Goal: Task Accomplishment & Management: Manage account settings

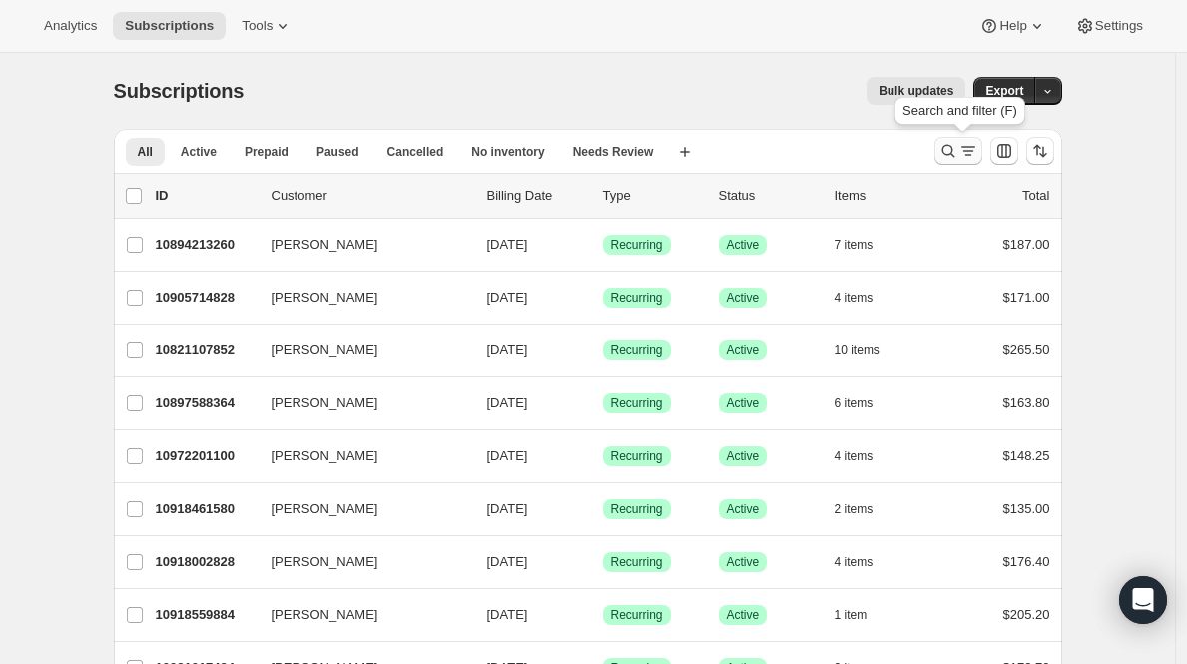
click at [959, 157] on icon "Search and filter results" at bounding box center [949, 151] width 20 height 20
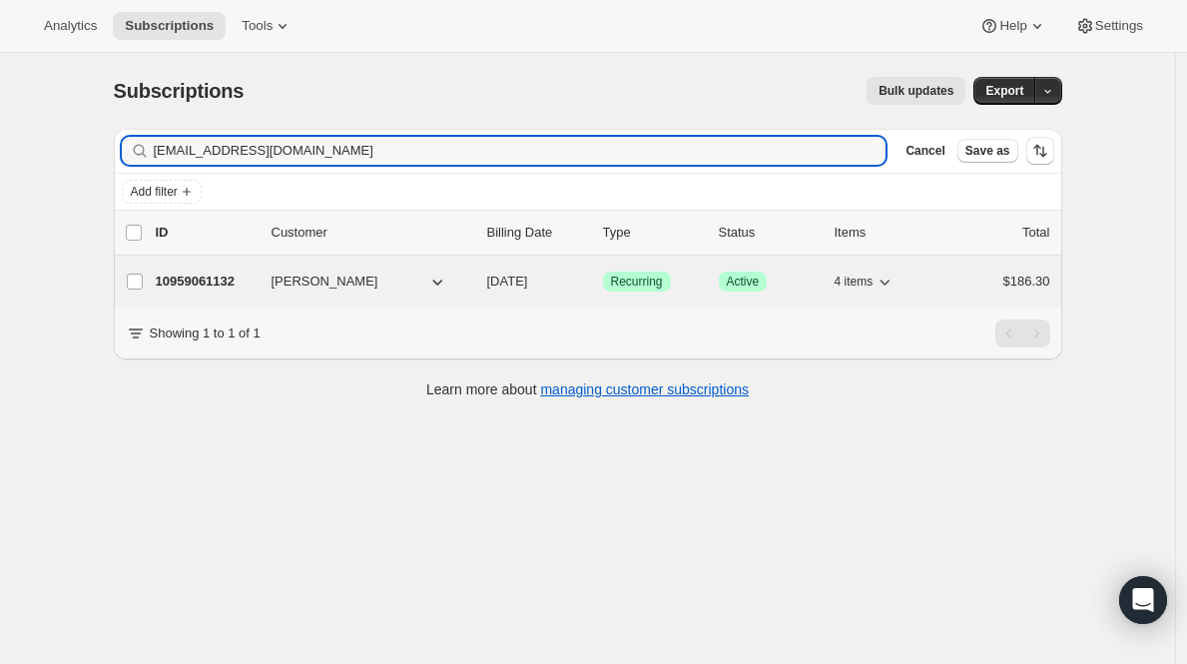
type input "christyworley900@yahoo.com"
click at [224, 275] on p "10959061132" at bounding box center [206, 282] width 100 height 20
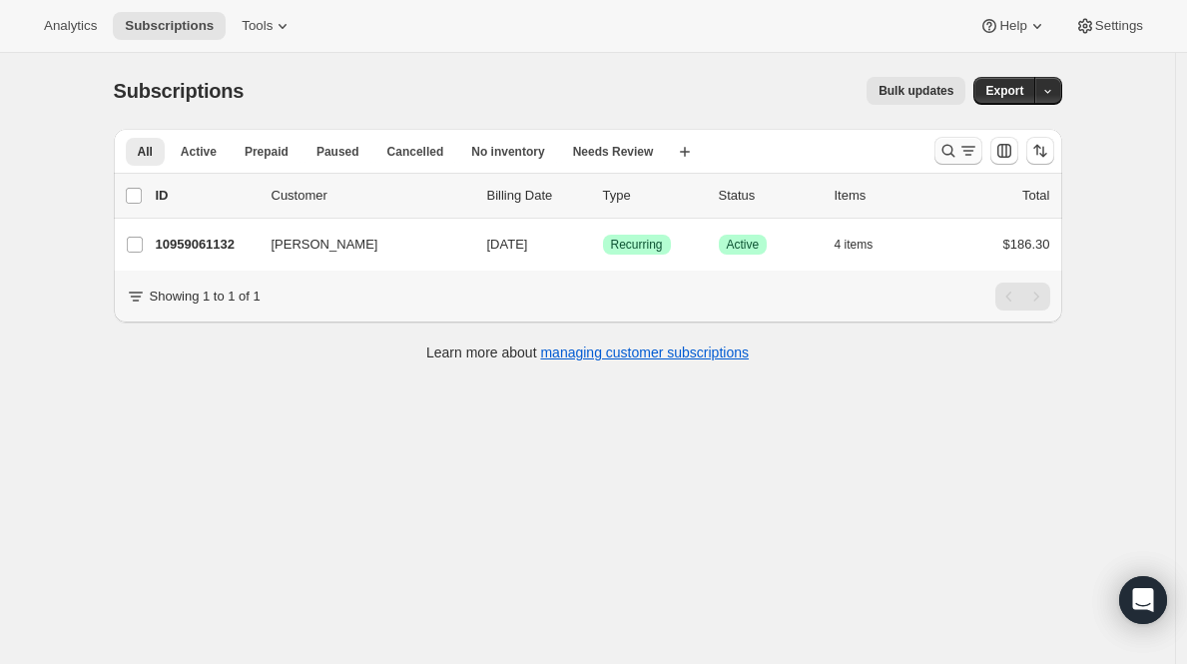
click at [977, 142] on icon "Search and filter results" at bounding box center [969, 151] width 20 height 20
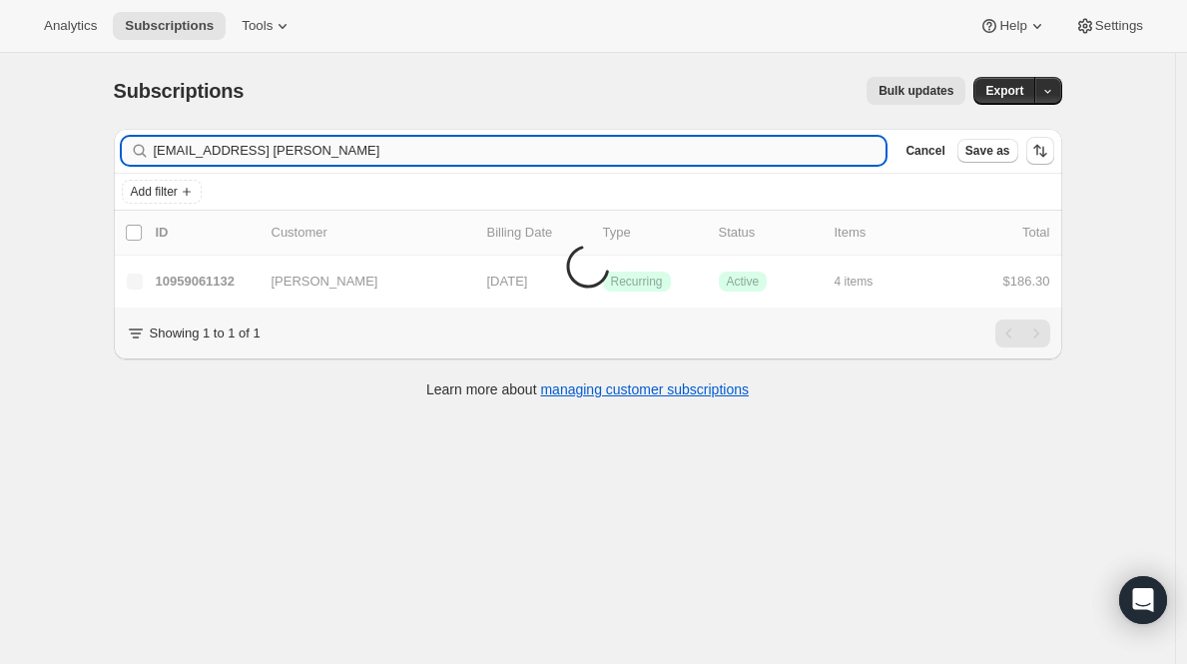
click at [554, 151] on input "[EMAIL_ADDRESS] [PERSON_NAME]" at bounding box center [520, 151] width 733 height 28
click at [554, 151] on input "christyworley900@yahoo.comGina Simpson" at bounding box center [520, 151] width 733 height 28
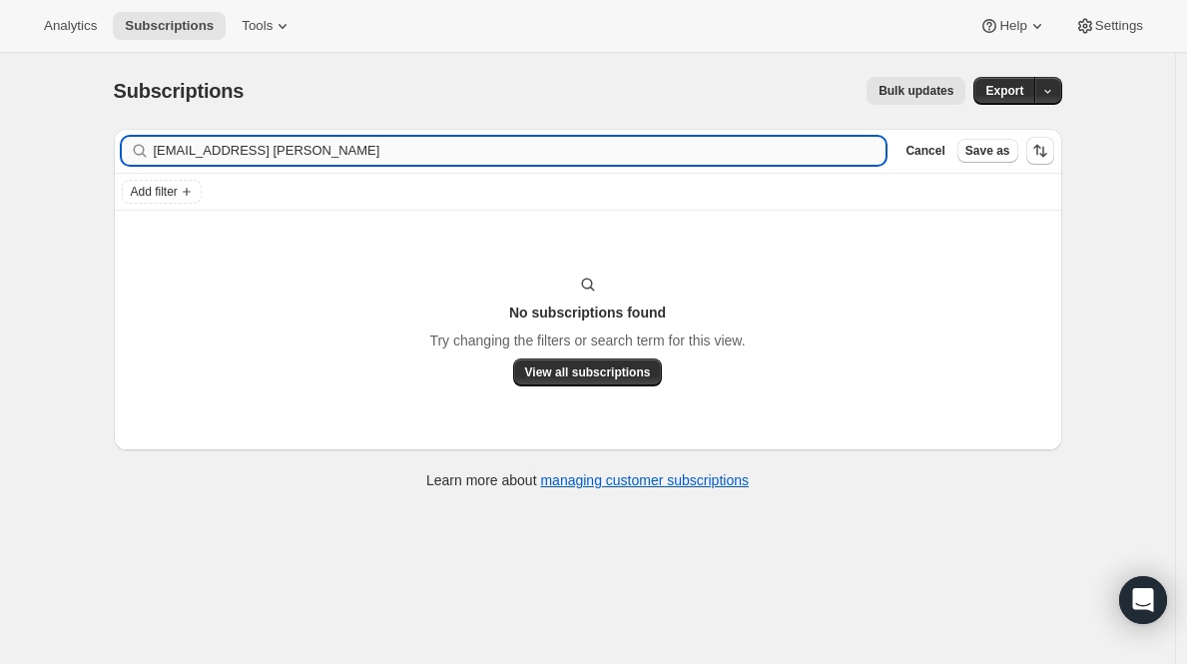
click at [554, 151] on input "christyworley900@yahoo.comGina Simpson" at bounding box center [520, 151] width 733 height 28
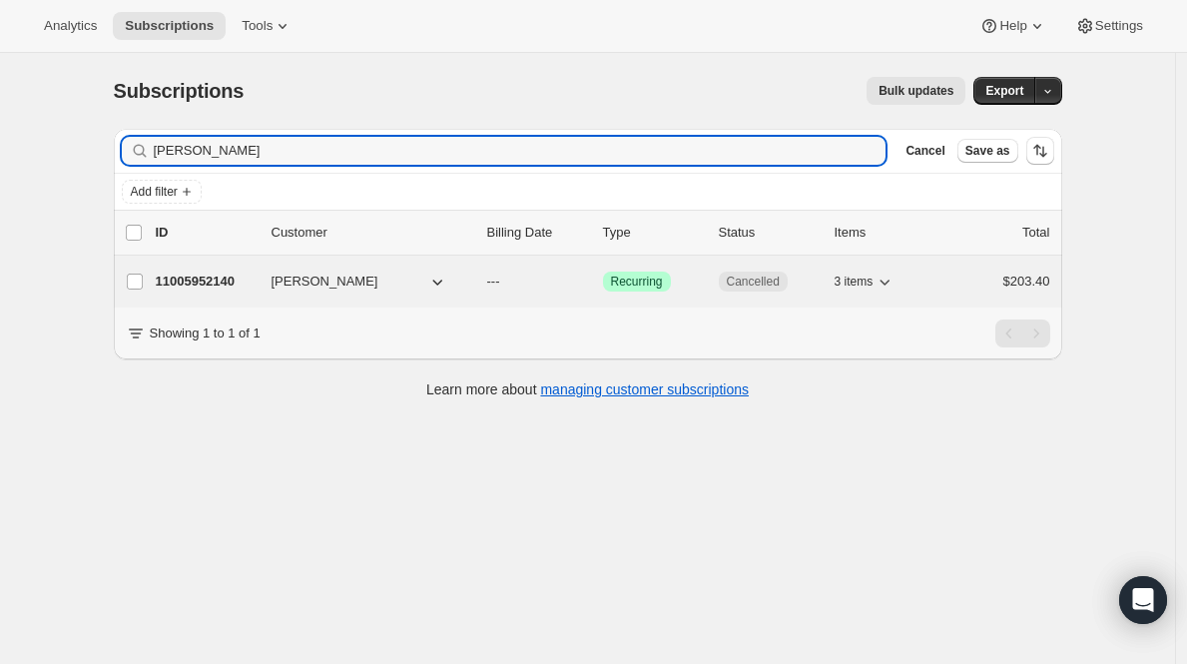
type input "Gina Simpson"
click at [218, 274] on p "11005952140" at bounding box center [206, 282] width 100 height 20
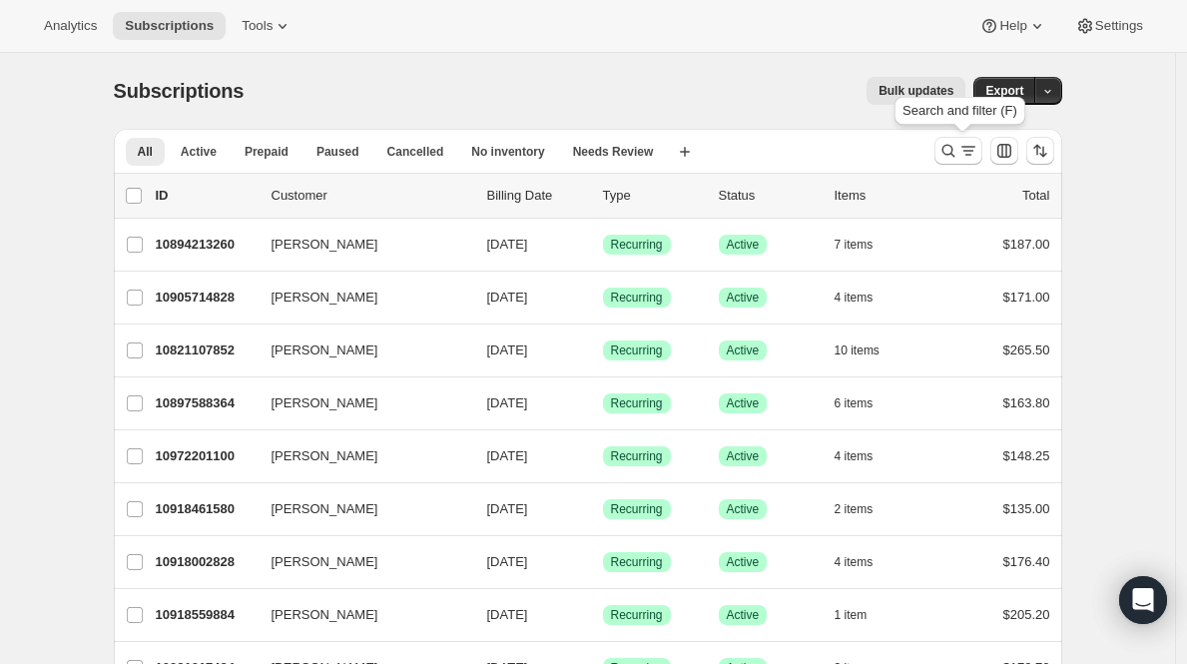
click at [966, 161] on button "Search and filter results" at bounding box center [959, 151] width 48 height 28
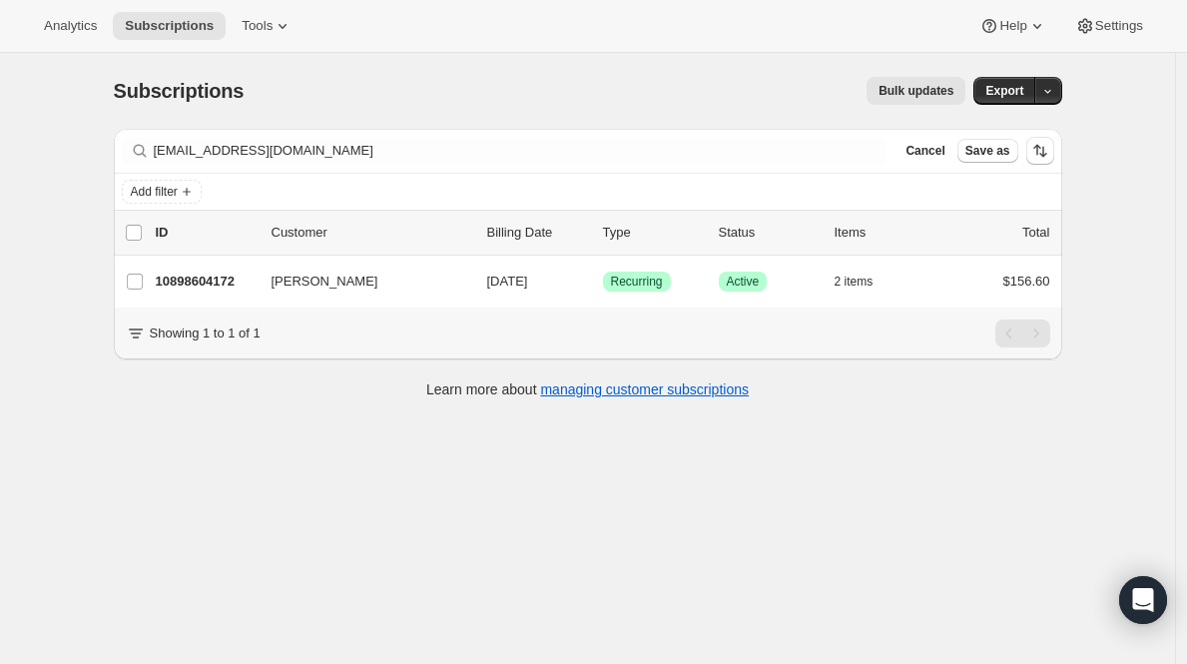
click at [348, 180] on div "Add filter" at bounding box center [588, 192] width 933 height 24
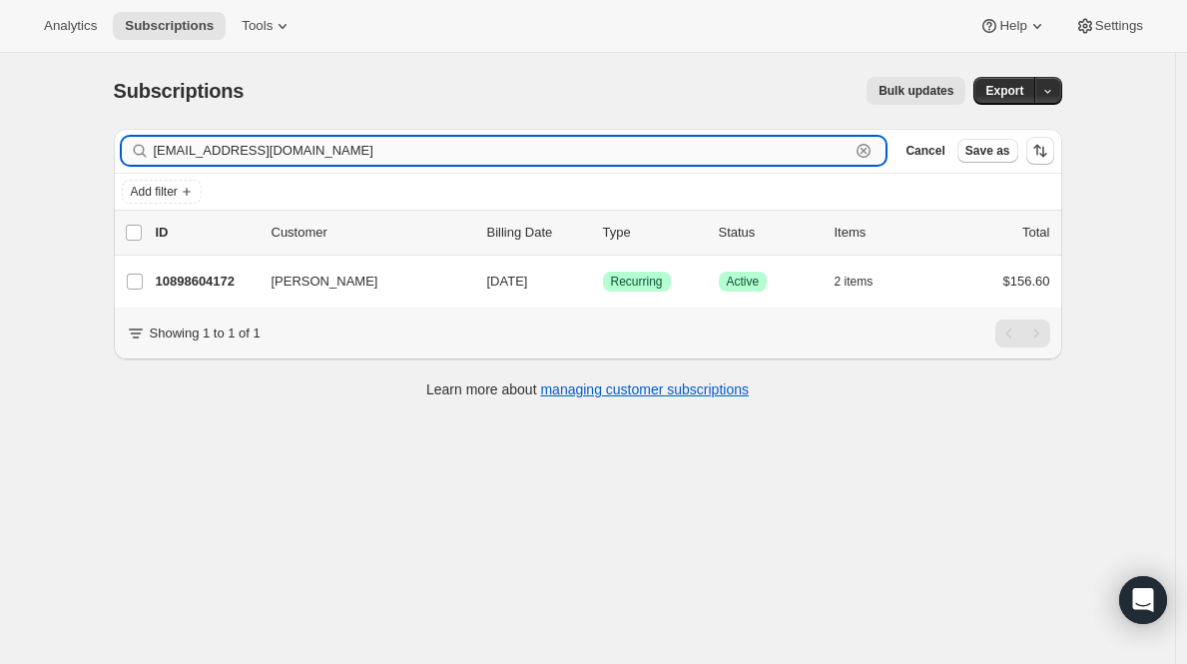
click at [355, 156] on input "uncork4yourcause@gmail.com" at bounding box center [502, 151] width 697 height 28
paste input "jrmannranch@yahoo"
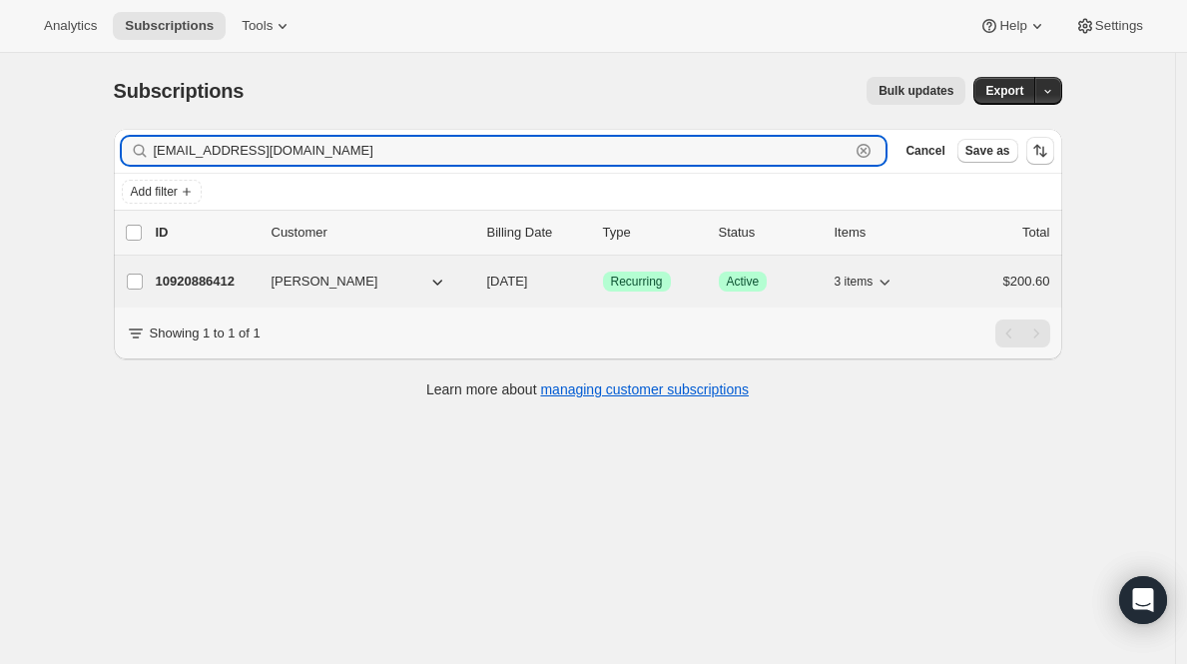
type input "jrmannranch@yahoo.com"
click at [218, 289] on p "10920886412" at bounding box center [206, 282] width 100 height 20
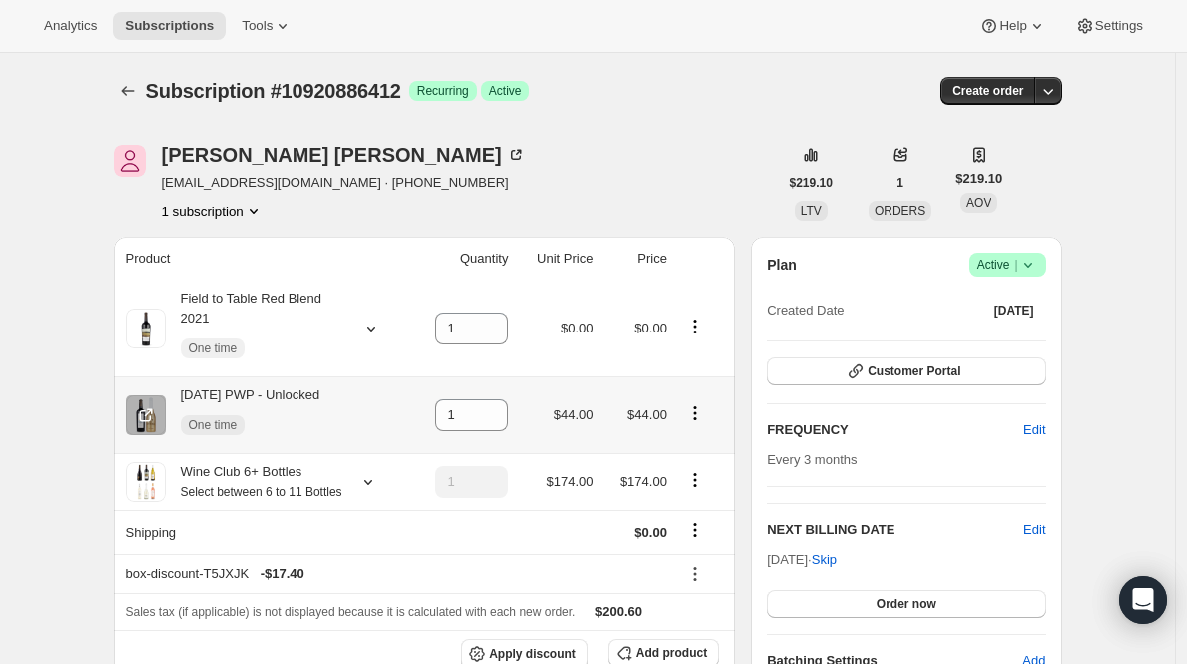
click at [702, 417] on icon "Product actions" at bounding box center [695, 413] width 20 height 20
click at [690, 454] on span "Remove" at bounding box center [686, 451] width 48 height 15
type input "0"
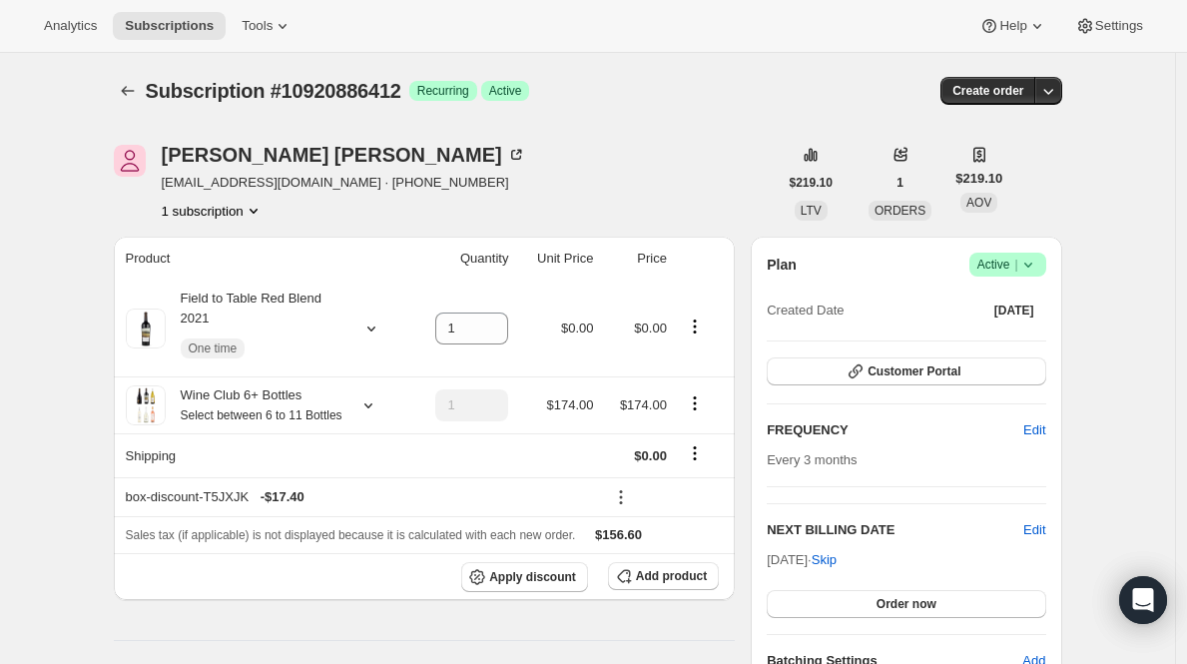
click at [939, 356] on div "Plan Success Active | Created Date May 15, 2025 Customer Portal FREQUENCY Edit …" at bounding box center [906, 462] width 279 height 418
click at [936, 376] on span "Customer Portal" at bounding box center [914, 372] width 93 height 16
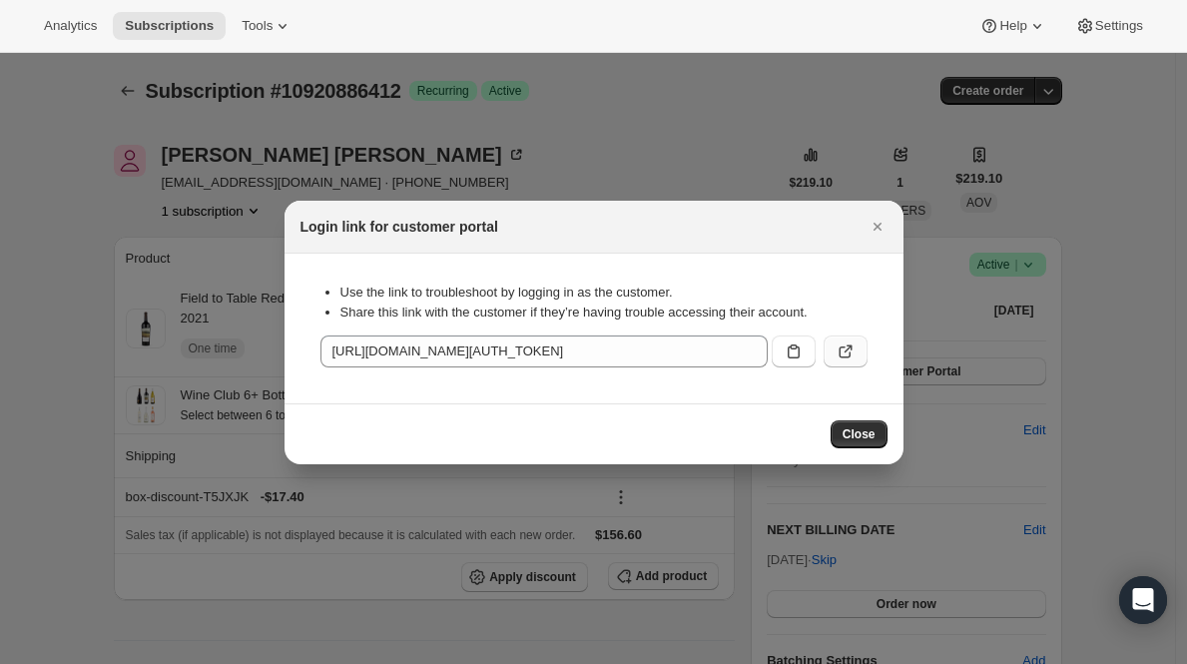
click at [835, 361] on button ":rgo:" at bounding box center [846, 352] width 44 height 32
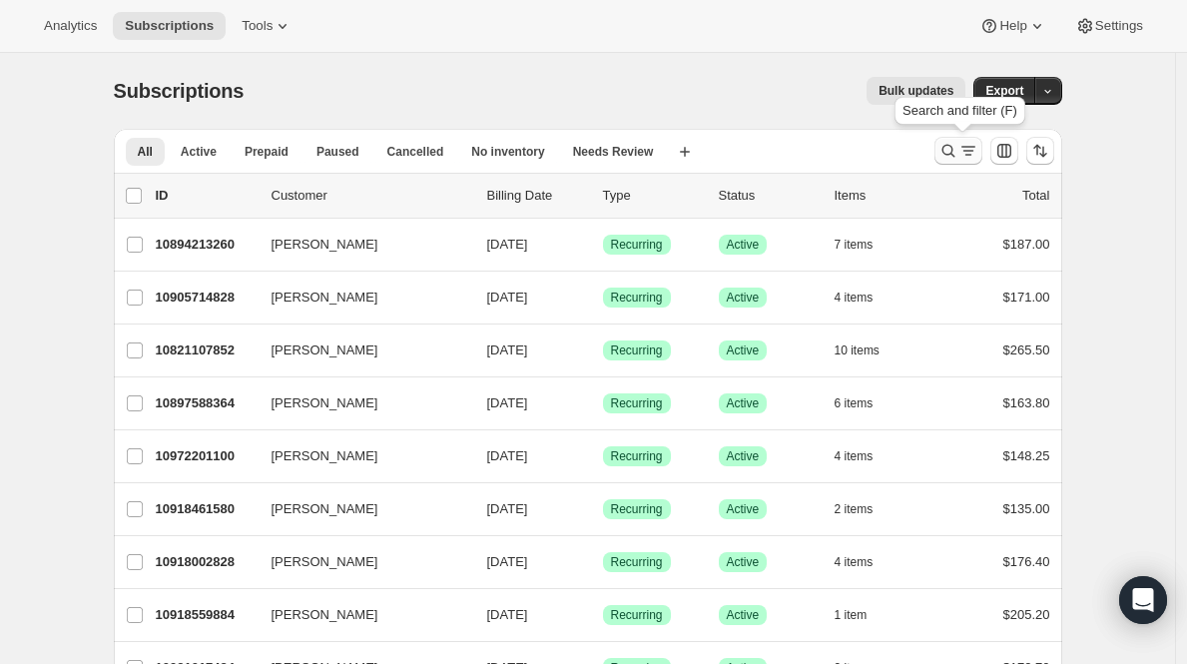
click at [954, 161] on button "Search and filter results" at bounding box center [959, 151] width 48 height 28
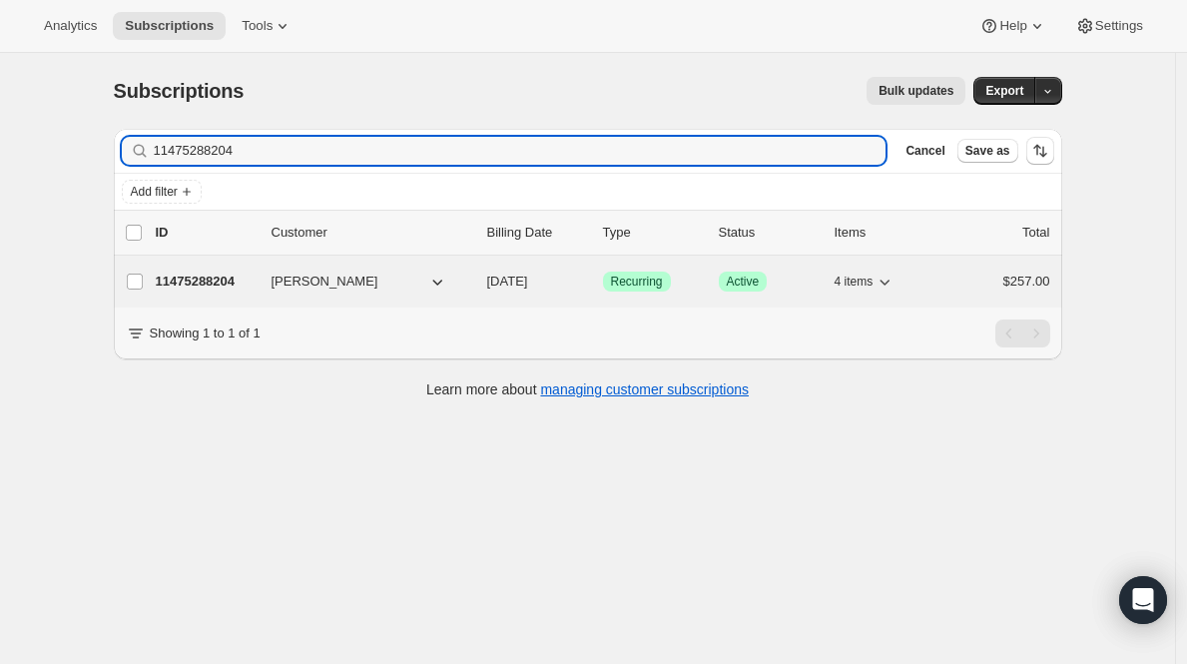
type input "11475288204"
click at [166, 284] on p "11475288204" at bounding box center [206, 282] width 100 height 20
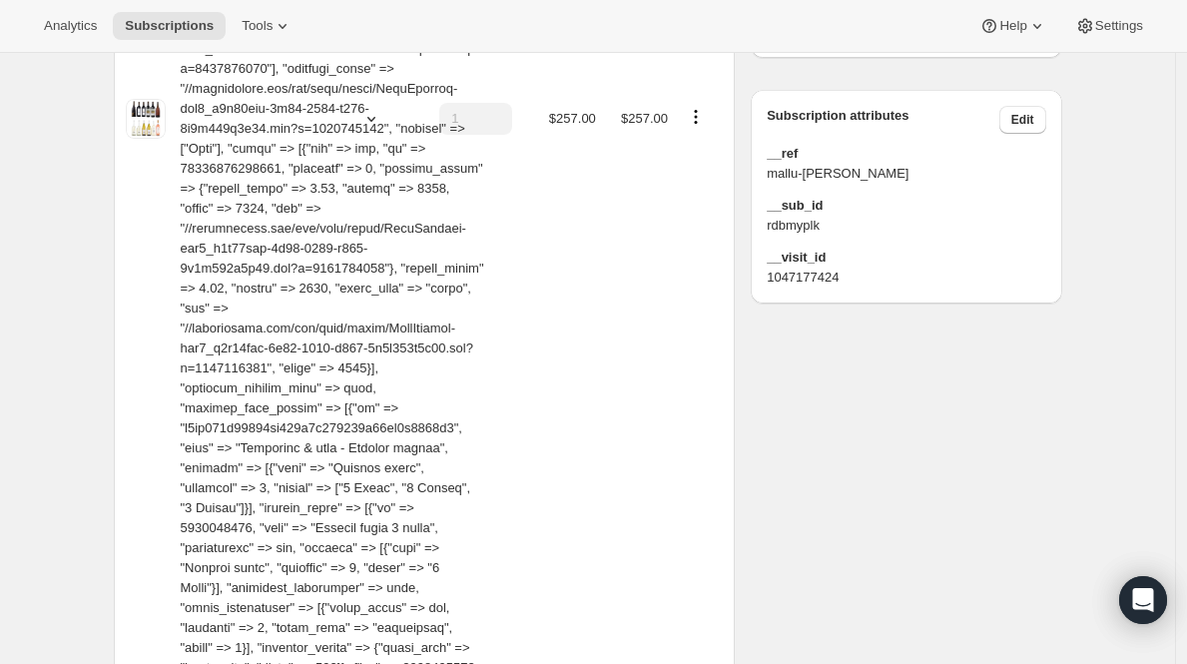
scroll to position [1140, 0]
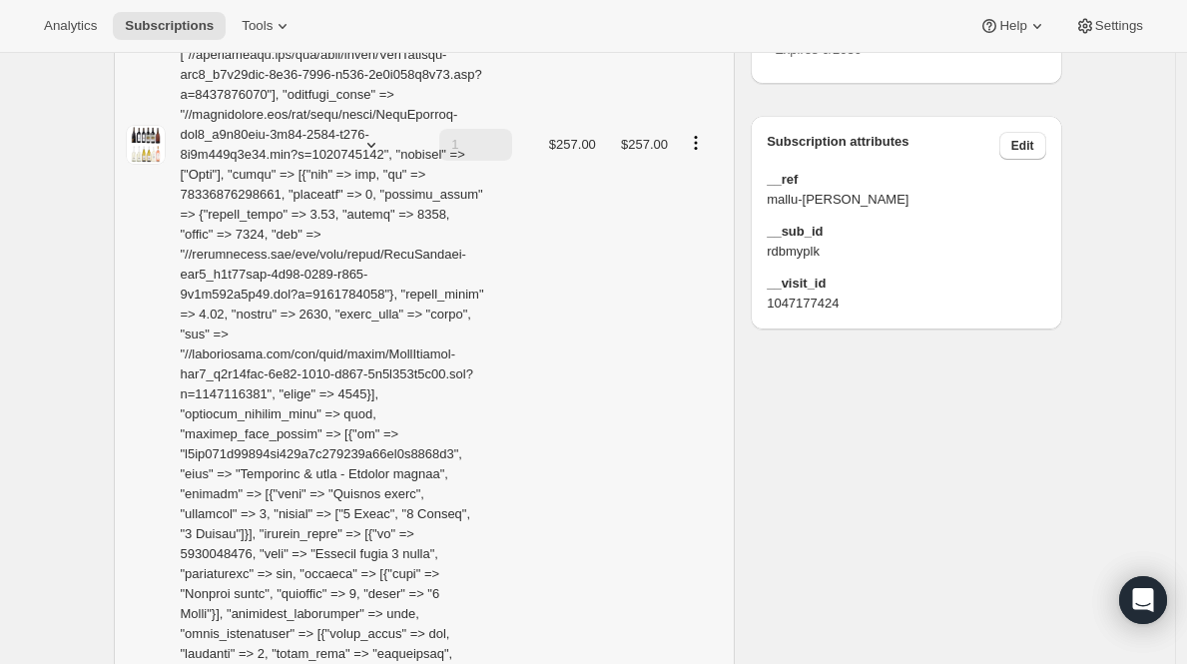
click at [700, 133] on icon "Product actions" at bounding box center [696, 143] width 20 height 20
click at [688, 204] on span "Remove" at bounding box center [702, 205] width 48 height 15
type input "0"
click at [700, 134] on icon "Product actions" at bounding box center [694, 143] width 20 height 20
click at [695, 179] on span "Edit box" at bounding box center [700, 171] width 47 height 15
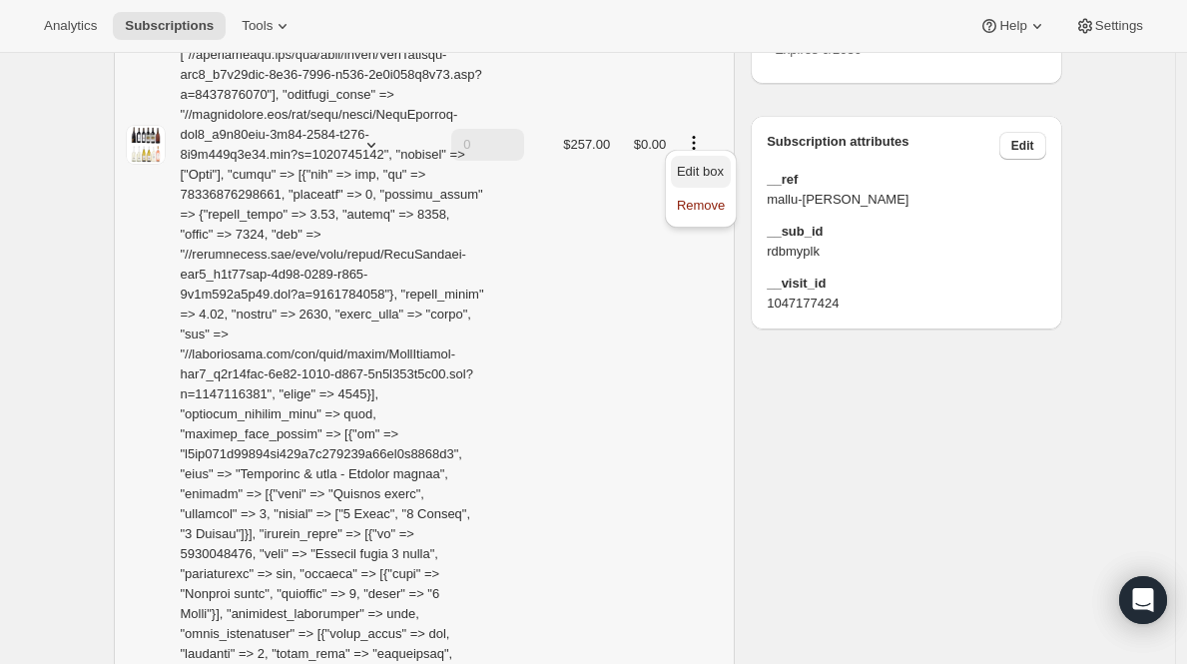
scroll to position [0, 0]
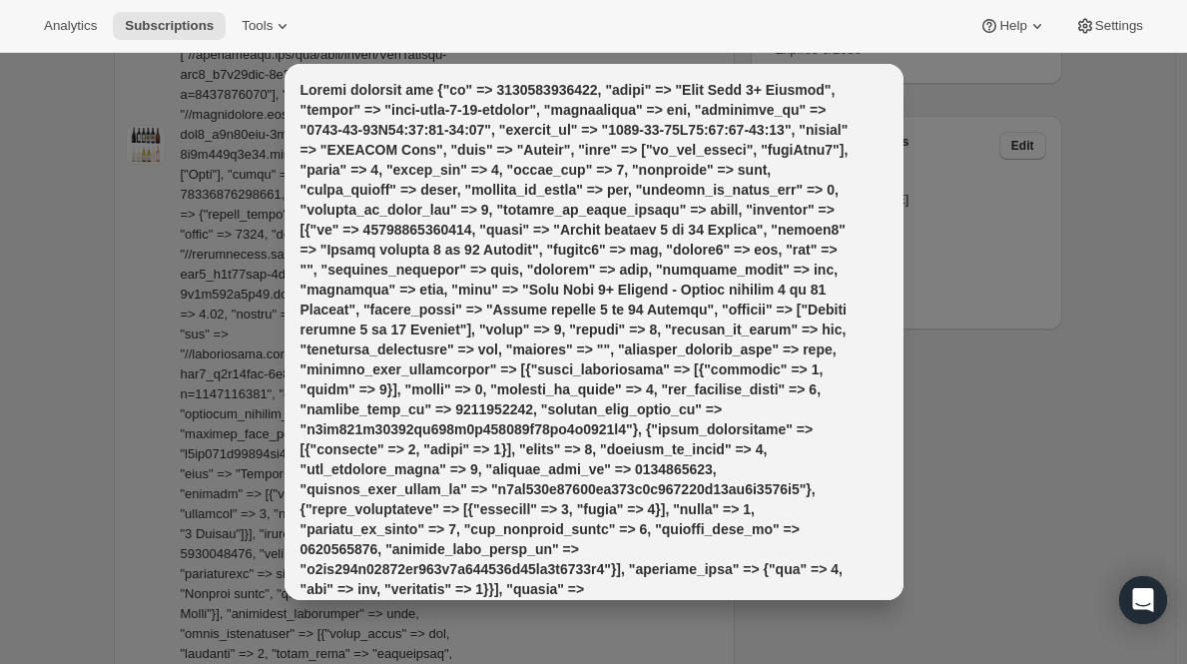
click at [850, 117] on h2 ":ren:" at bounding box center [576, 639] width 551 height 1119
drag, startPoint x: 880, startPoint y: 116, endPoint x: 879, endPoint y: 611, distance: 495.4
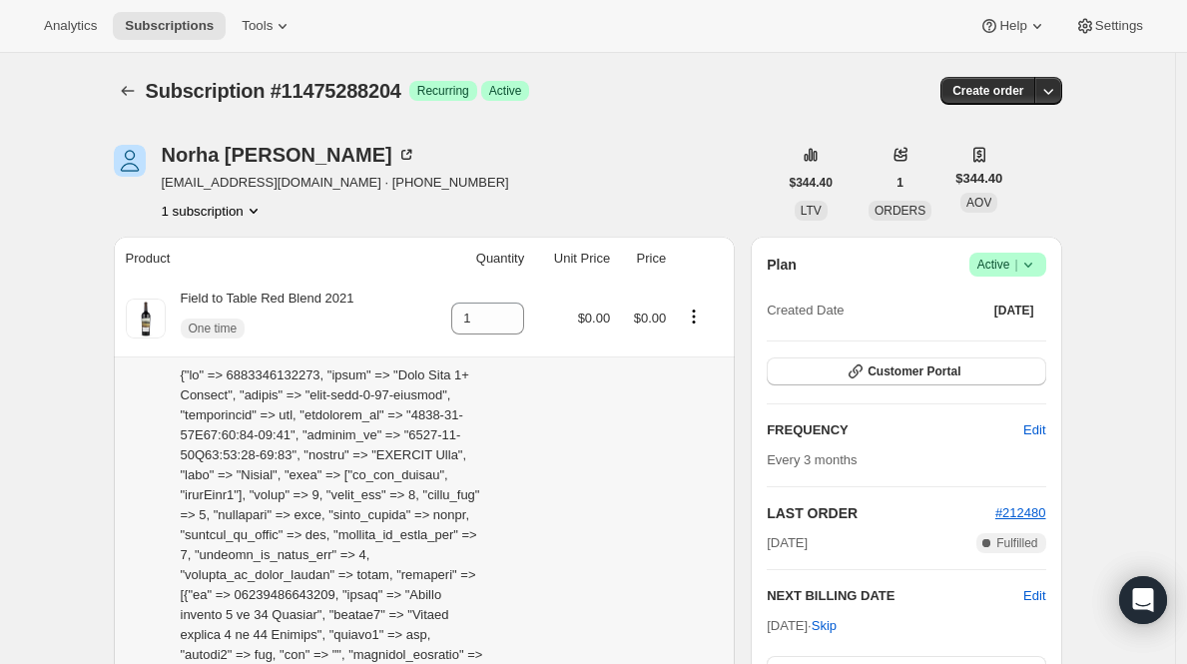
scroll to position [1140, 0]
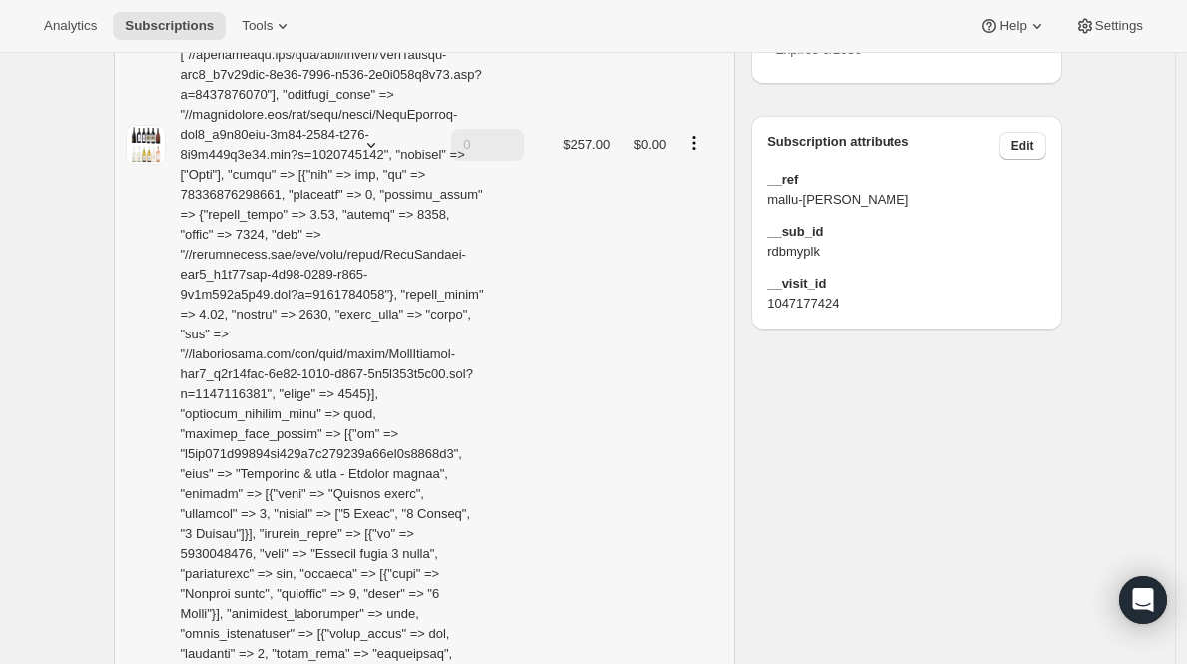
click at [704, 138] on icon "Product actions" at bounding box center [694, 143] width 20 height 20
click at [704, 166] on span "Edit box" at bounding box center [700, 171] width 47 height 15
click at [703, 135] on icon "Product actions" at bounding box center [694, 143] width 20 height 20
click at [696, 208] on span "Remove" at bounding box center [701, 205] width 48 height 15
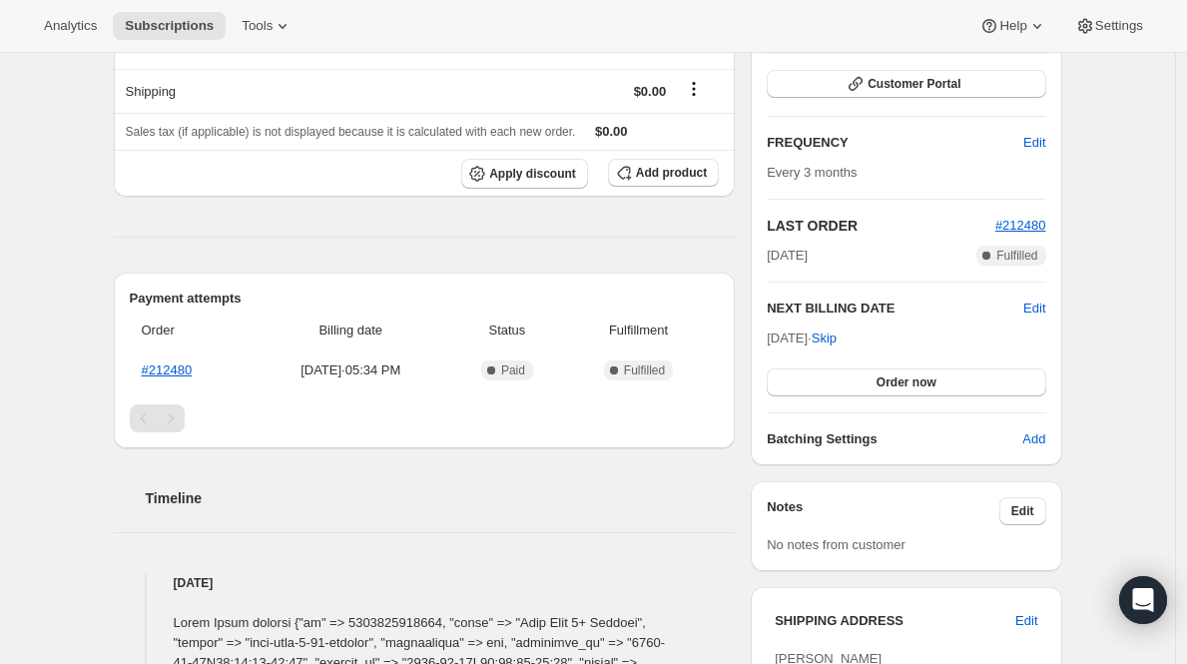
scroll to position [0, 0]
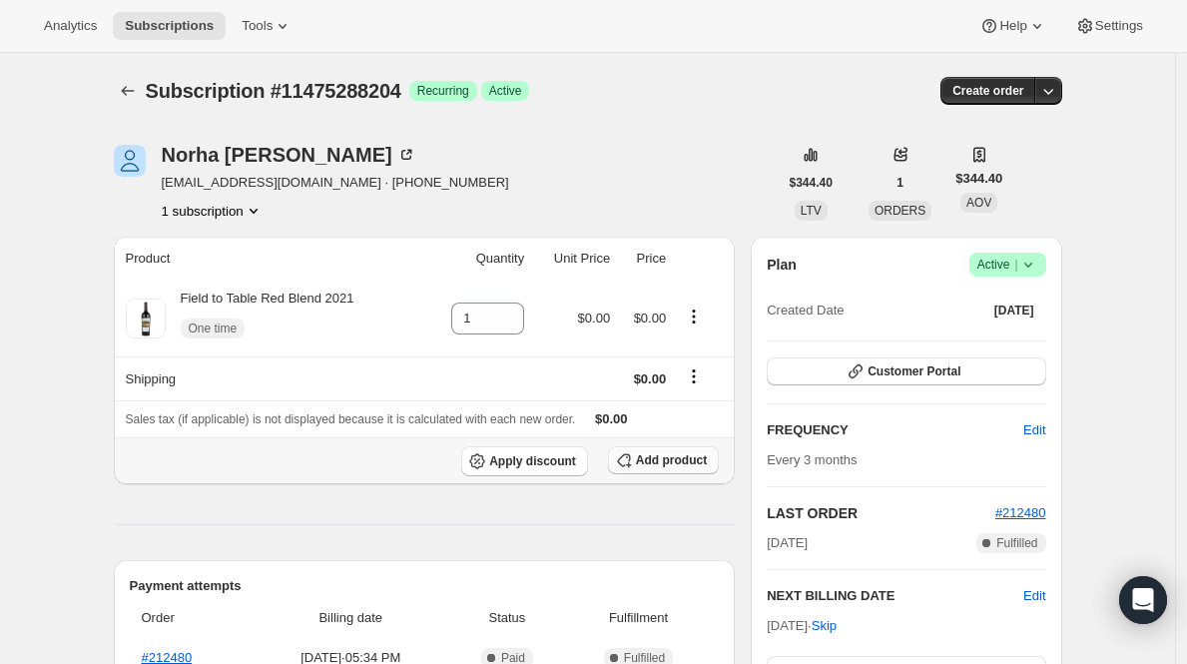
click at [649, 460] on span "Add product" at bounding box center [671, 460] width 71 height 16
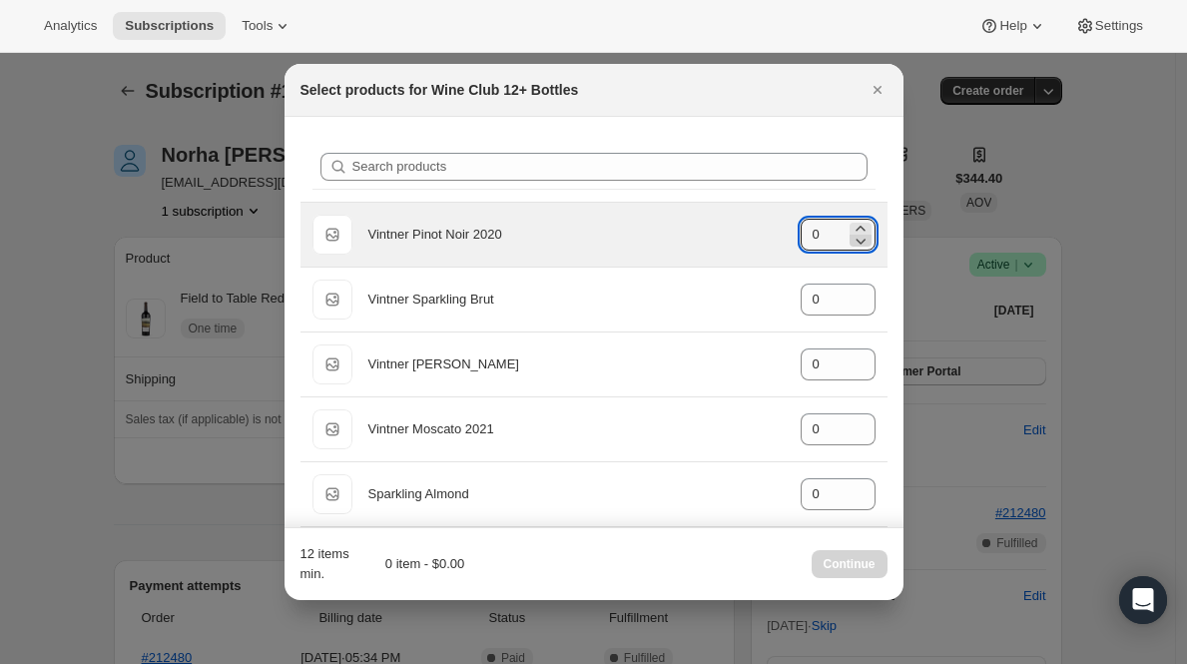
click at [851, 231] on icon ":ri5:" at bounding box center [861, 241] width 20 height 20
drag, startPoint x: 826, startPoint y: 235, endPoint x: 784, endPoint y: 235, distance: 41.9
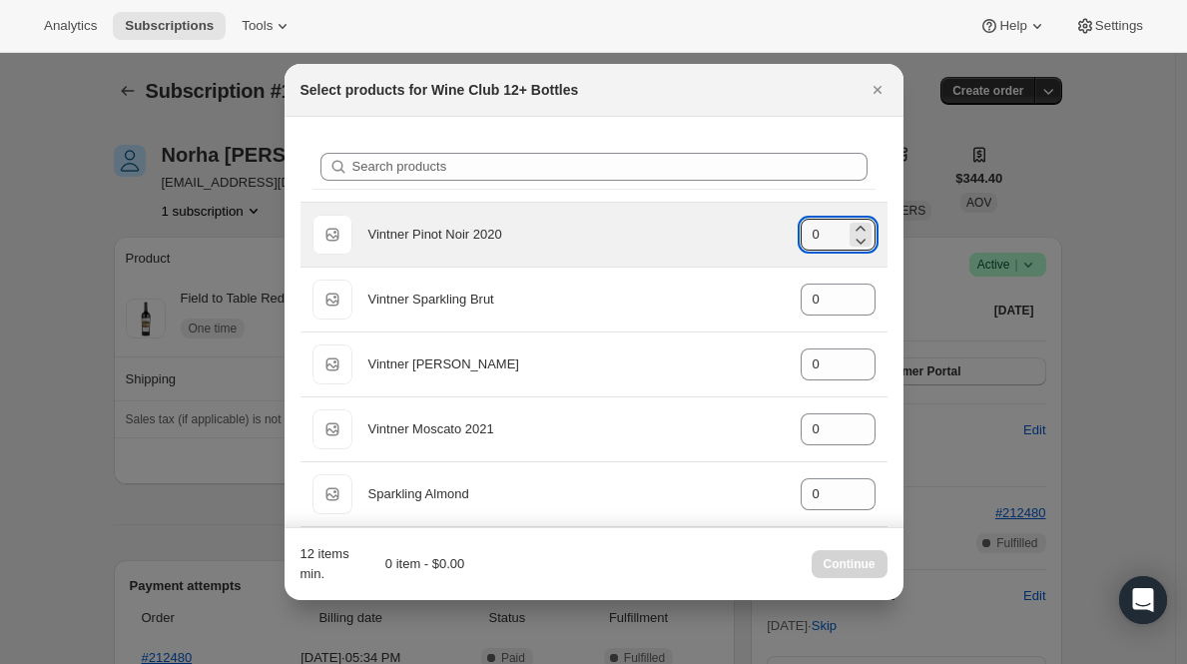
click at [784, 235] on div "Default Title Vintner Pinot Noir 2020 gid://shopify/ProductVariant/441060523705…" at bounding box center [594, 235] width 563 height 40
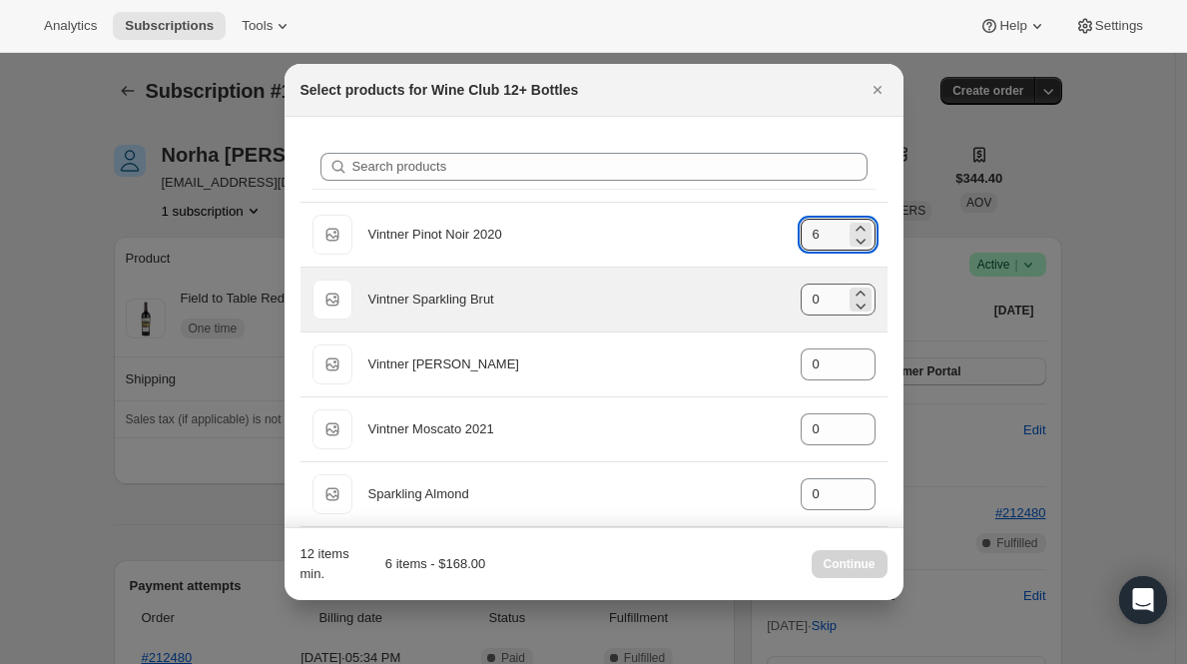
type input "6"
drag, startPoint x: 824, startPoint y: 302, endPoint x: 786, endPoint y: 302, distance: 38.0
click at [786, 302] on div "Default Title Vintner Sparkling Brut gid://shopify/ProductVariant/4410605253441…" at bounding box center [594, 300] width 563 height 40
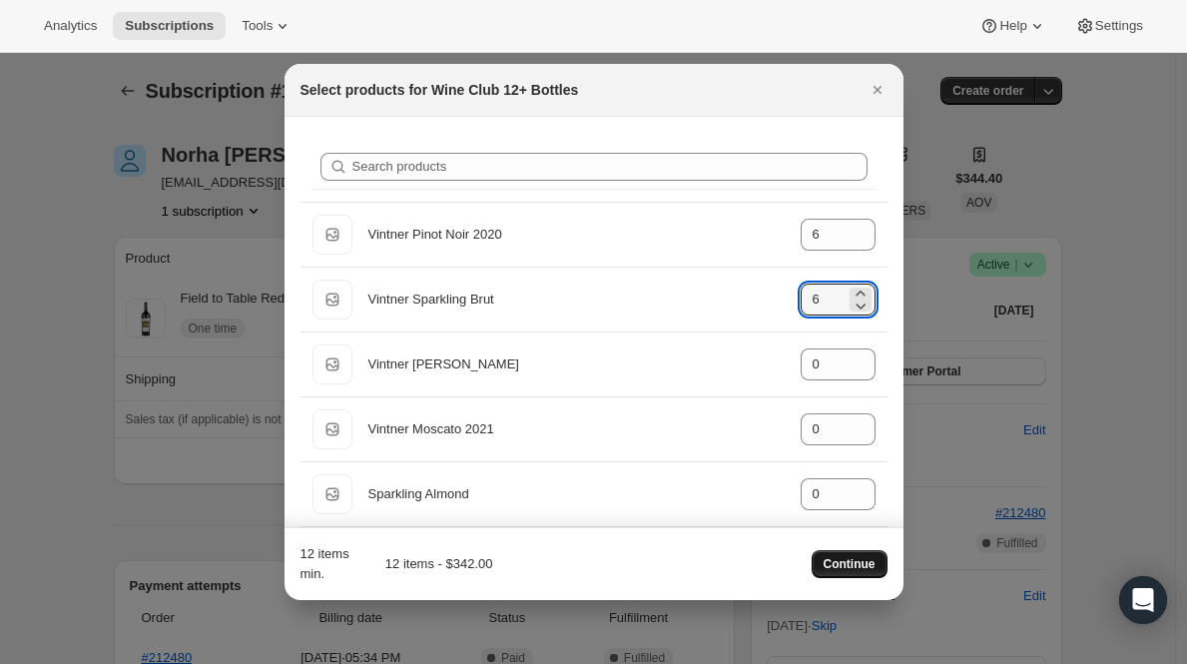
type input "6"
click at [869, 558] on span "Continue" at bounding box center [850, 564] width 52 height 16
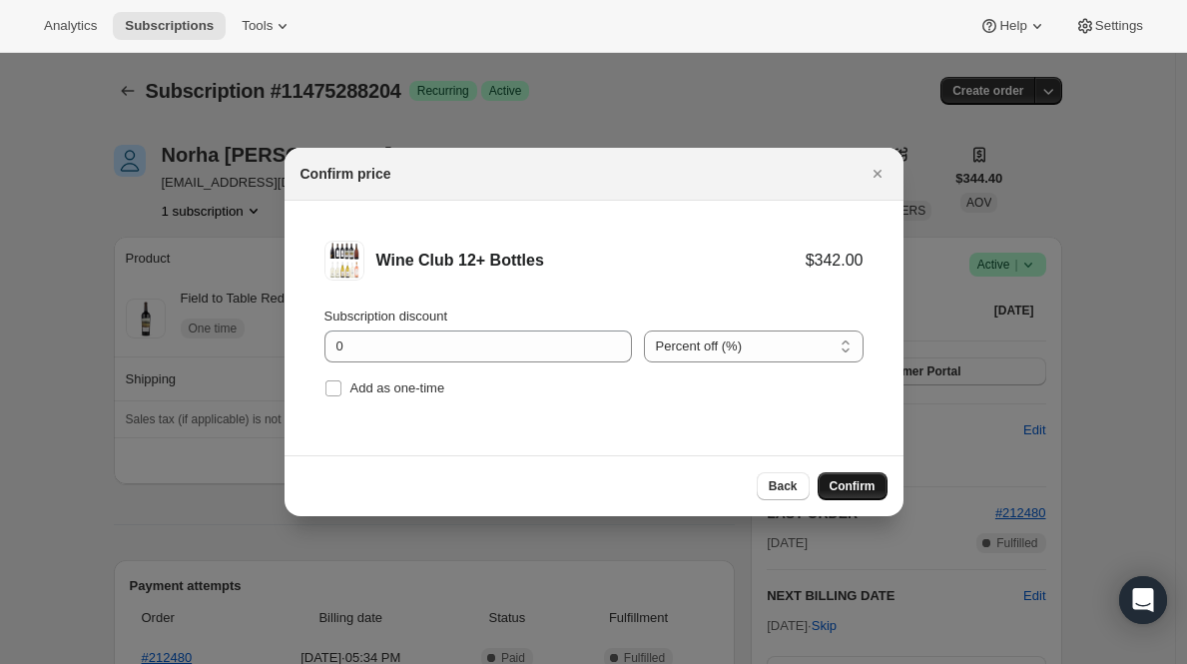
click at [854, 488] on span "Confirm" at bounding box center [853, 486] width 46 height 16
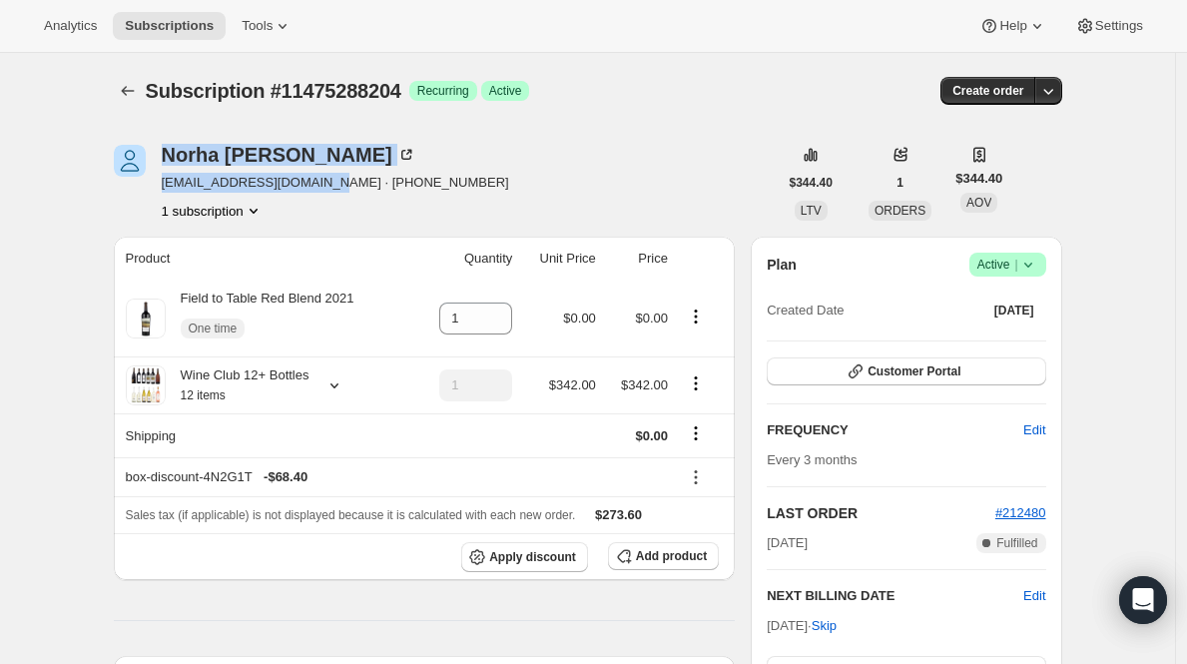
drag, startPoint x: 168, startPoint y: 152, endPoint x: 333, endPoint y: 184, distance: 167.9
click at [333, 184] on div "Norha Bernal comicsbernal@hotmail.com · +19546542201 1 subscription" at bounding box center [336, 183] width 348 height 76
copy div "Norha Bernal comicsbernal@hotmail.com"
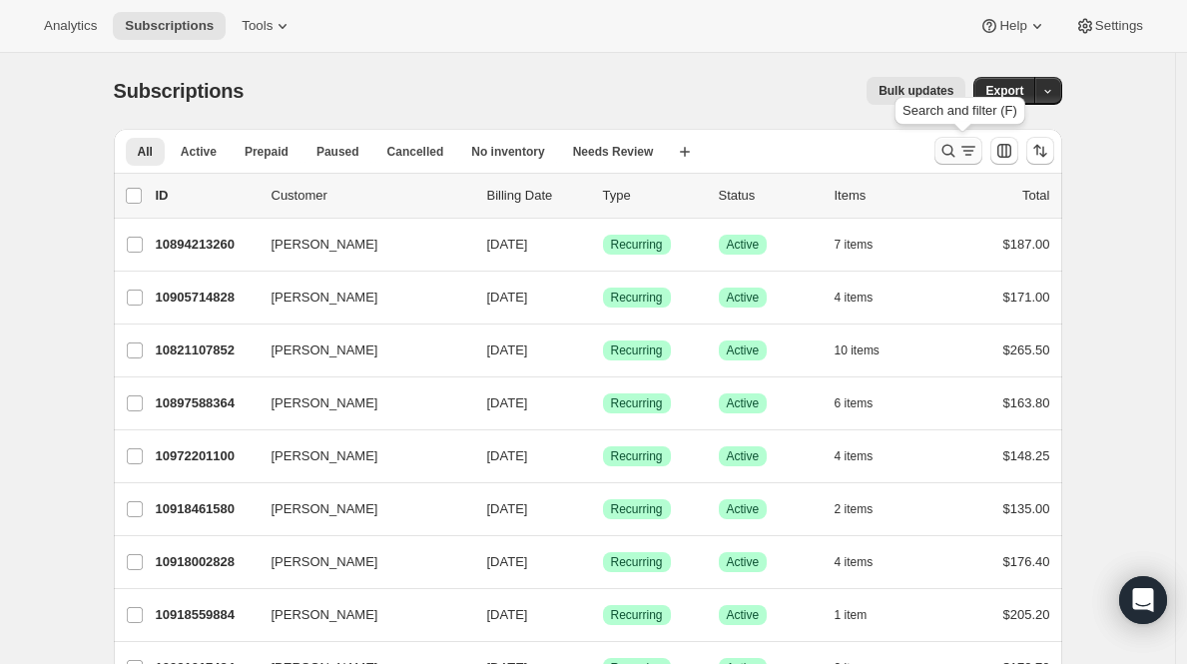
click at [963, 155] on icon "Search and filter results" at bounding box center [969, 151] width 20 height 20
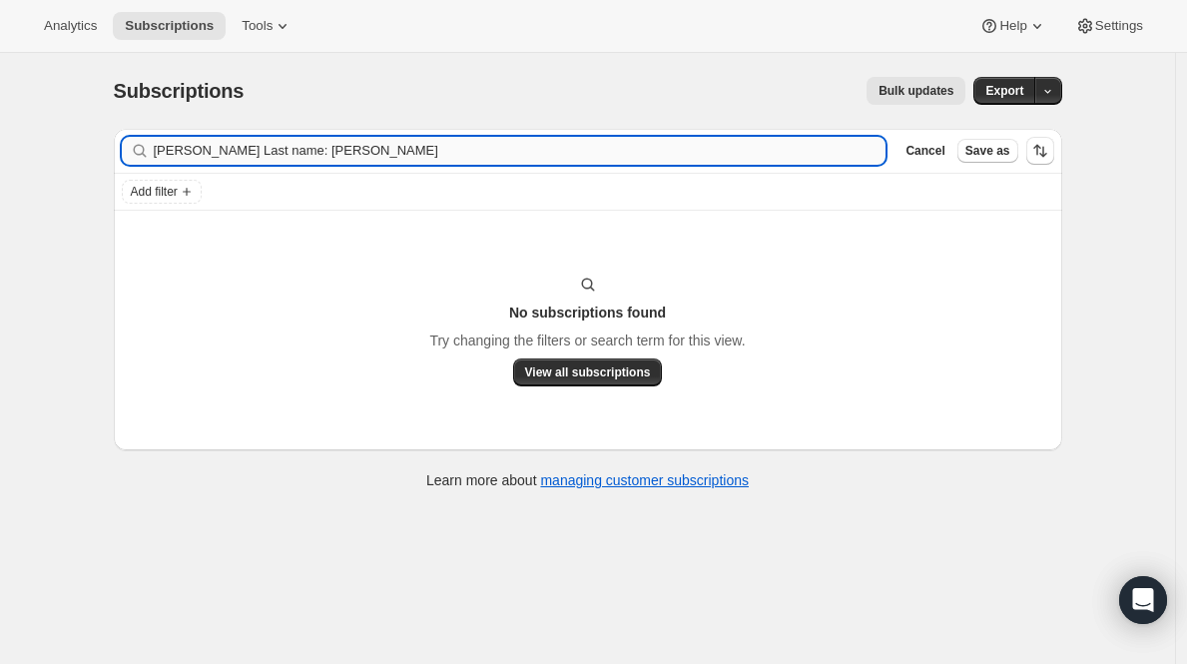
drag, startPoint x: 286, startPoint y: 153, endPoint x: 218, endPoint y: 154, distance: 67.9
click at [218, 154] on input "[PERSON_NAME] Last name: [PERSON_NAME]" at bounding box center [520, 151] width 733 height 28
click at [243, 151] on input "[PERSON_NAME]" at bounding box center [520, 151] width 733 height 28
click at [200, 152] on input "[PERSON_NAME]" at bounding box center [520, 151] width 733 height 28
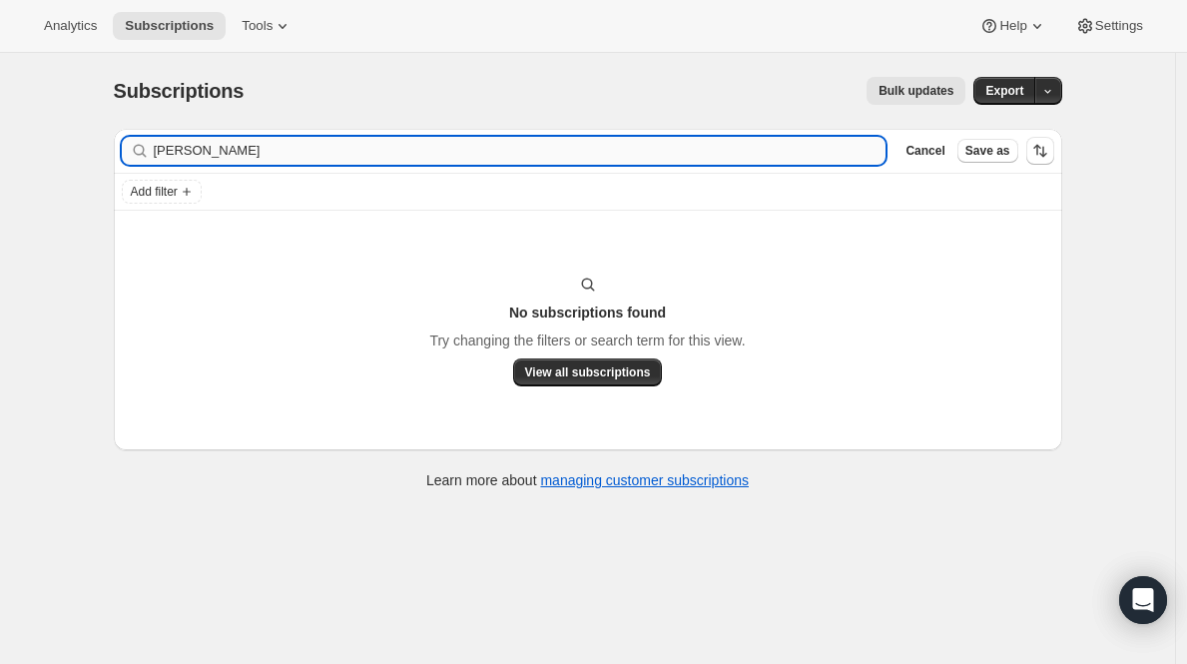
click at [200, 152] on input "[PERSON_NAME]" at bounding box center [520, 151] width 733 height 28
click at [219, 152] on input "[PERSON_NAME]" at bounding box center [520, 151] width 733 height 28
drag, startPoint x: 219, startPoint y: 152, endPoint x: 94, endPoint y: 152, distance: 124.8
click at [94, 152] on div "Subscriptions. This page is ready Subscriptions Bulk updates More actions Bulk …" at bounding box center [587, 385] width 1175 height 664
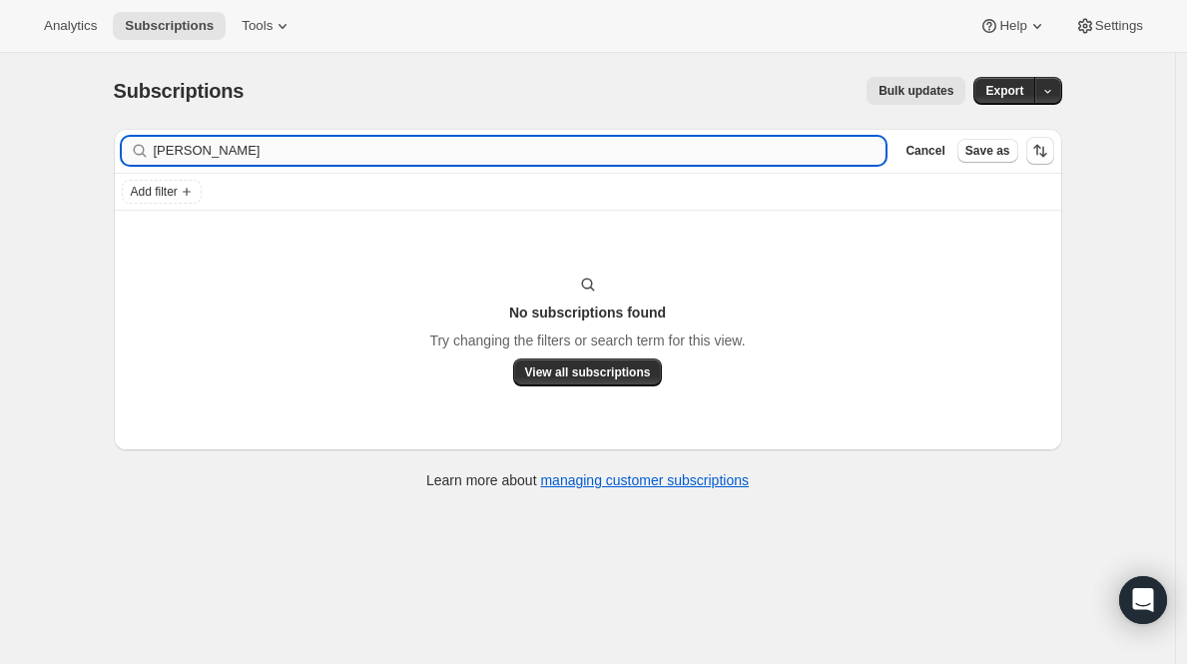
click at [263, 154] on input "[PERSON_NAME]" at bounding box center [520, 151] width 733 height 28
click at [215, 151] on input "[PERSON_NAME]" at bounding box center [520, 151] width 733 height 28
type input "[PERSON_NAME]"
